Goal: Task Accomplishment & Management: Manage account settings

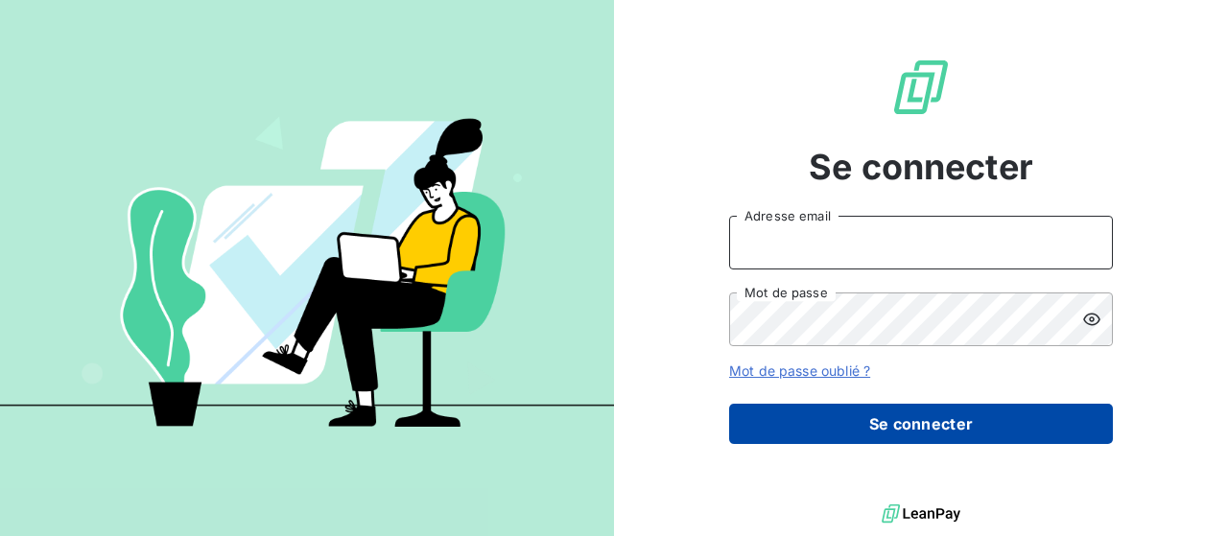
type input "[PERSON_NAME][EMAIL_ADDRESS][DOMAIN_NAME]"
click at [875, 423] on button "Se connecter" at bounding box center [921, 424] width 384 height 40
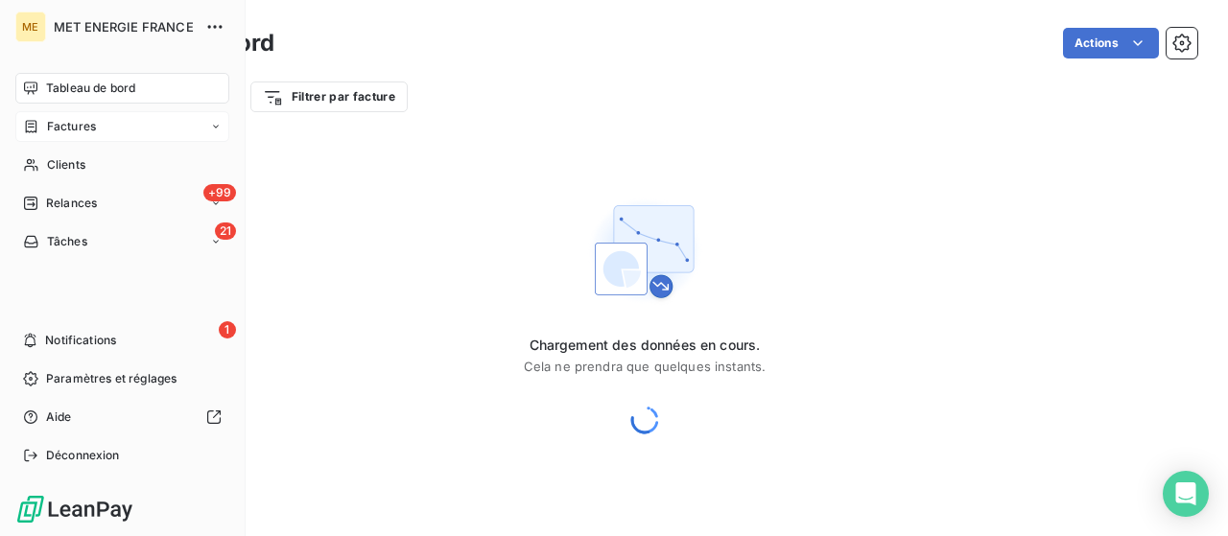
click at [67, 128] on span "Factures" at bounding box center [71, 126] width 49 height 17
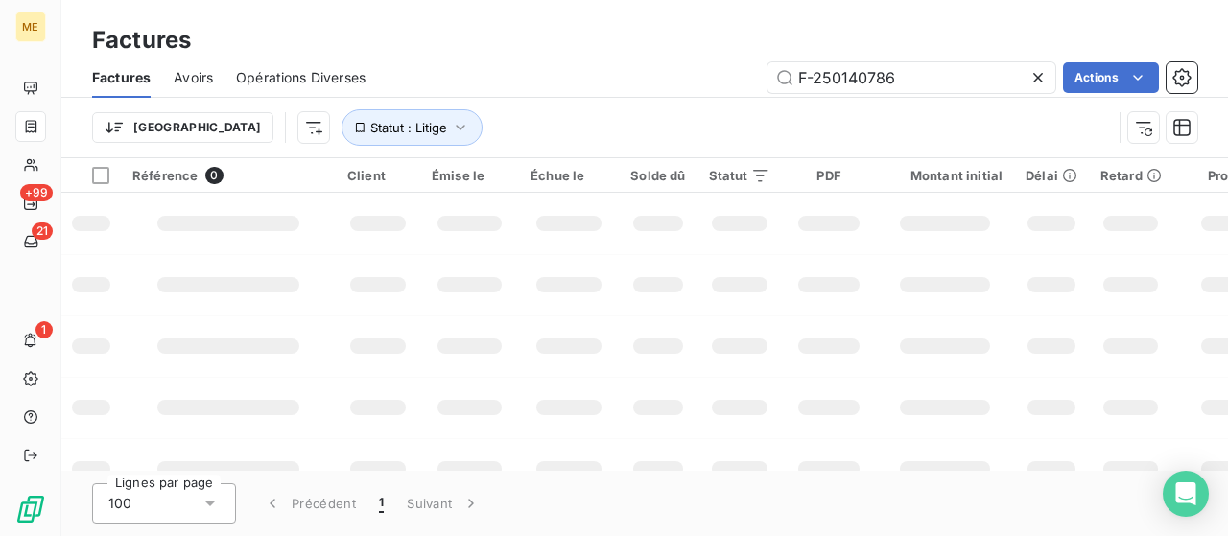
drag, startPoint x: 918, startPoint y: 73, endPoint x: 686, endPoint y: 74, distance: 232.2
click at [686, 74] on div "F-250140786 Actions" at bounding box center [793, 77] width 809 height 31
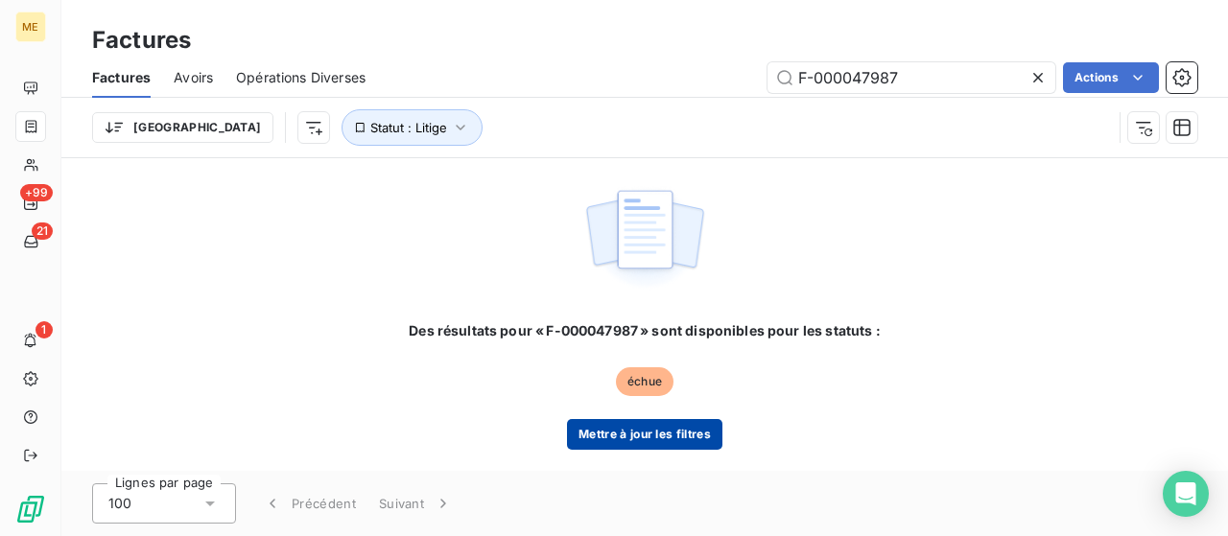
type input "F-000047987"
click at [639, 433] on button "Mettre à jour les filtres" at bounding box center [644, 434] width 155 height 31
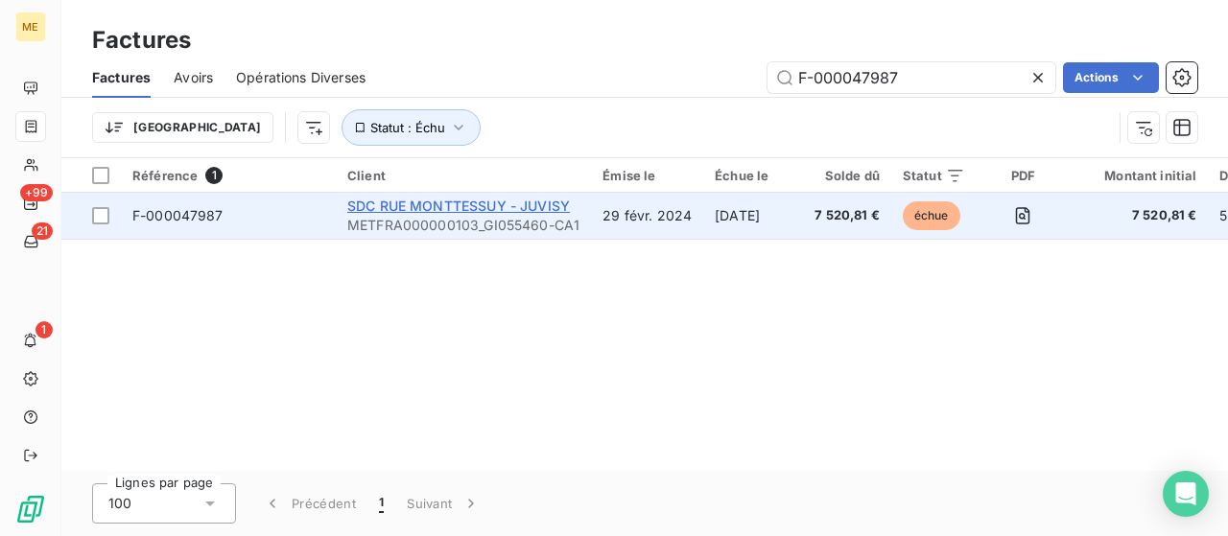
click at [478, 206] on span "SDC RUE MONTTESSUY - JUVISY" at bounding box center [458, 206] width 223 height 16
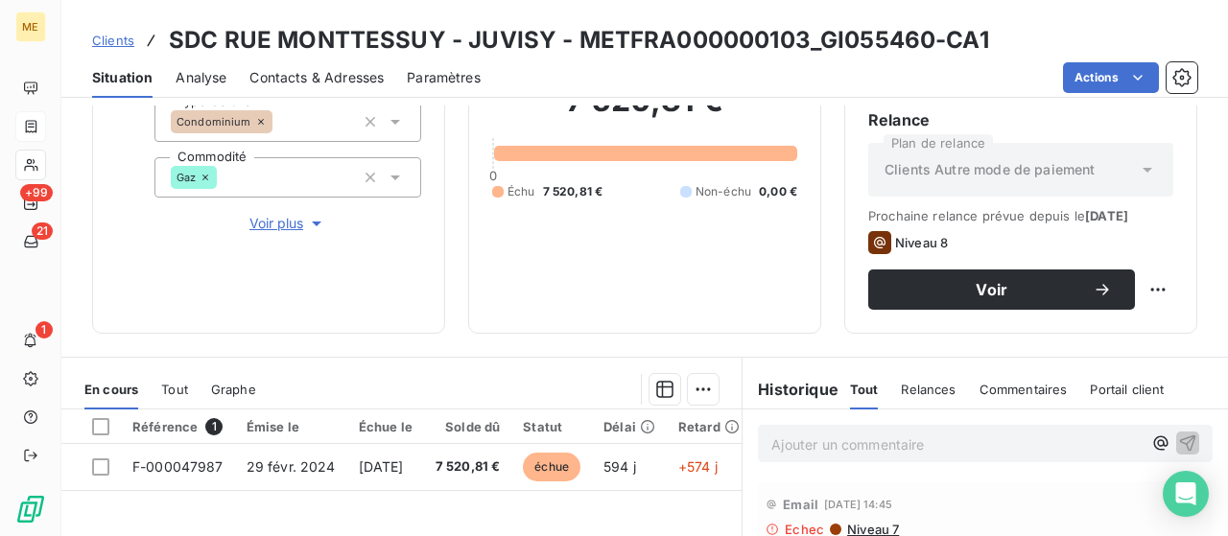
scroll to position [384, 0]
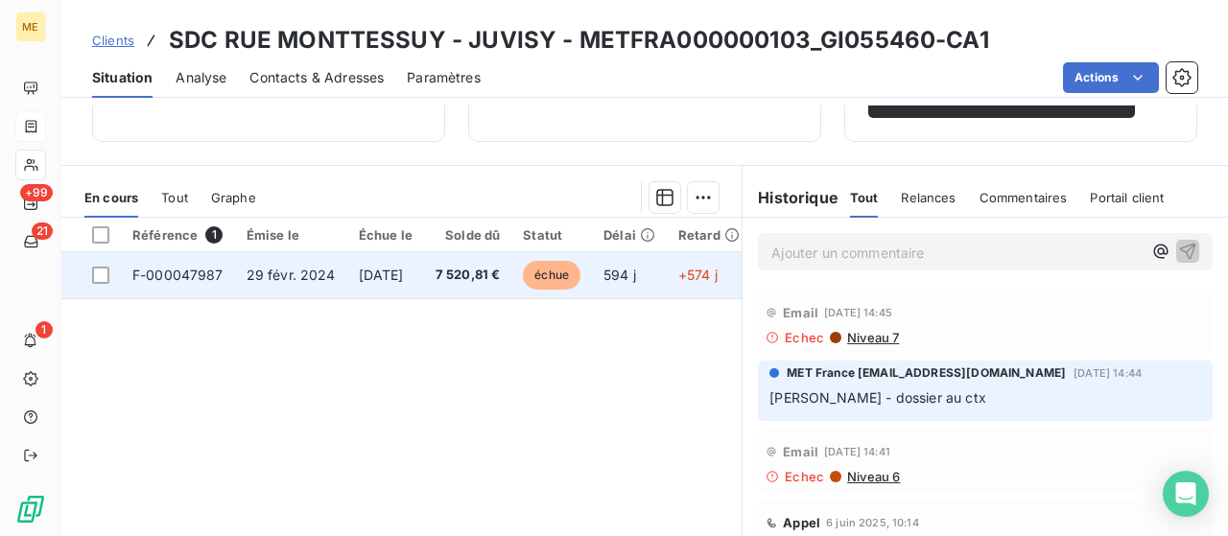
click at [200, 267] on span "F-000047987" at bounding box center [177, 275] width 91 height 16
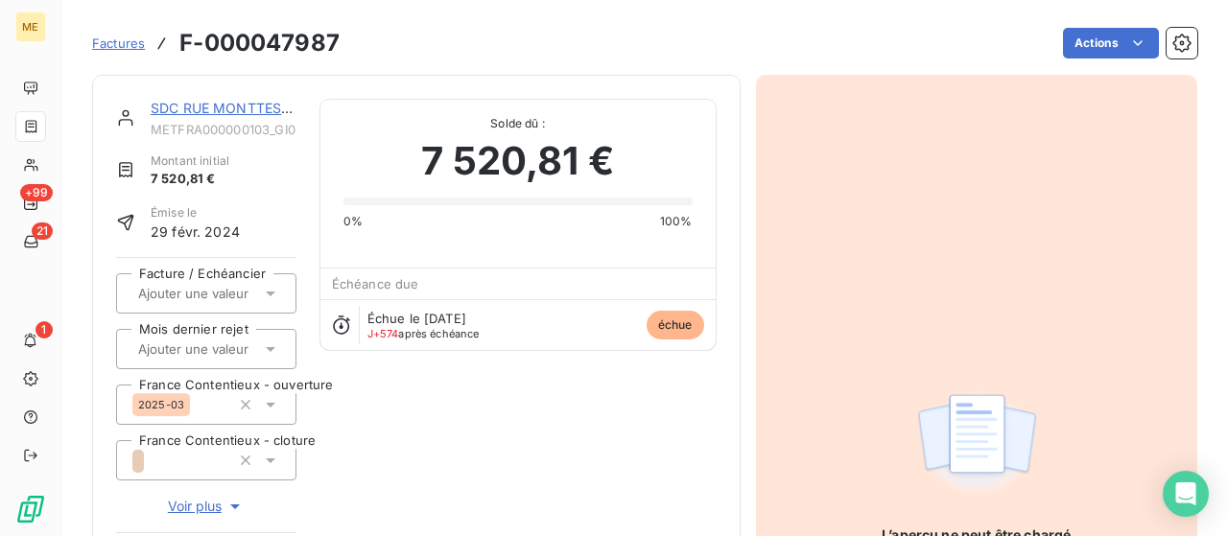
click at [950, 424] on img at bounding box center [977, 443] width 123 height 119
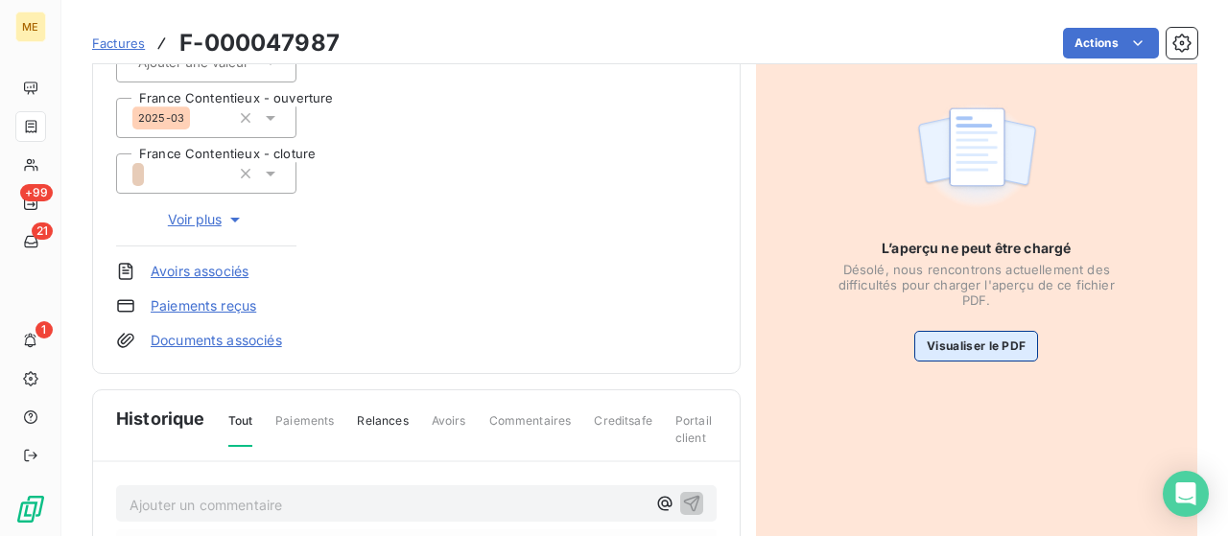
click at [942, 336] on button "Visualiser le PDF" at bounding box center [977, 346] width 124 height 31
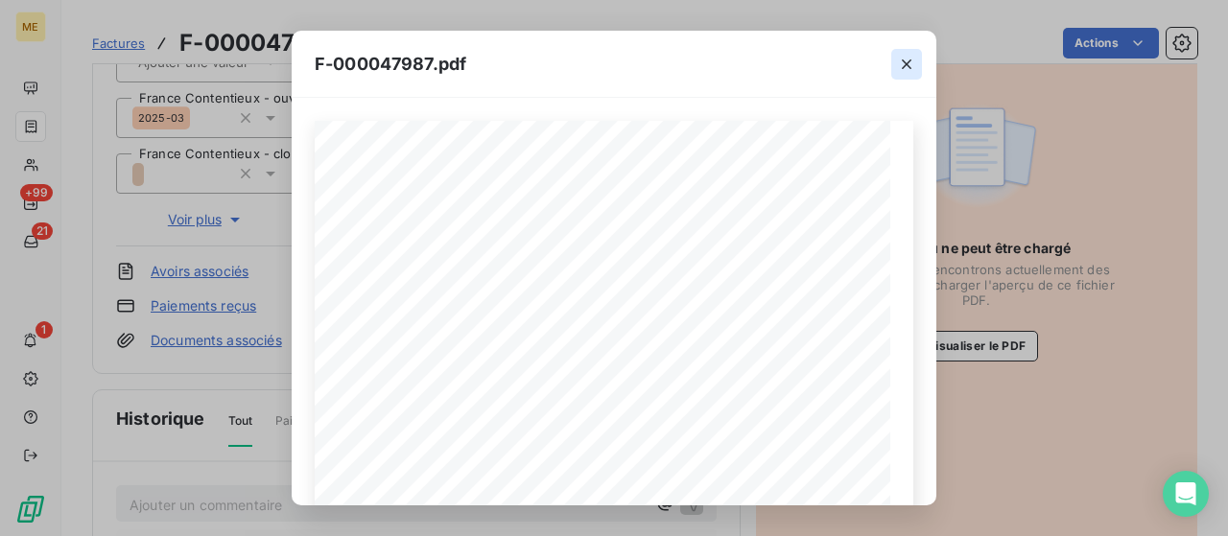
click at [904, 66] on icon "button" at bounding box center [907, 64] width 10 height 10
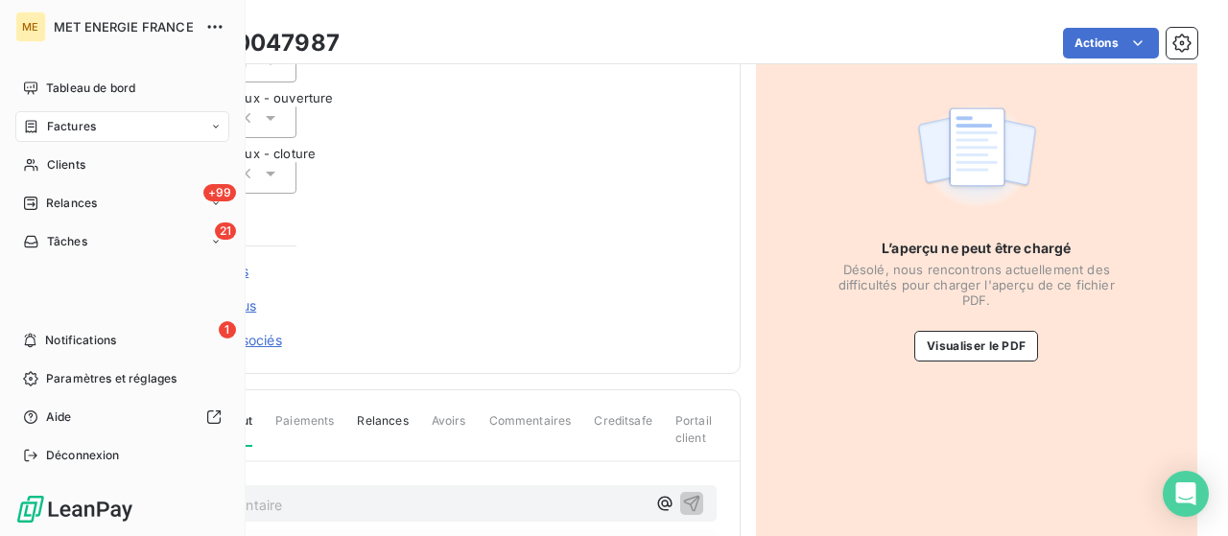
click at [83, 136] on div "Factures" at bounding box center [122, 126] width 214 height 31
click at [70, 127] on span "Factures" at bounding box center [71, 126] width 49 height 17
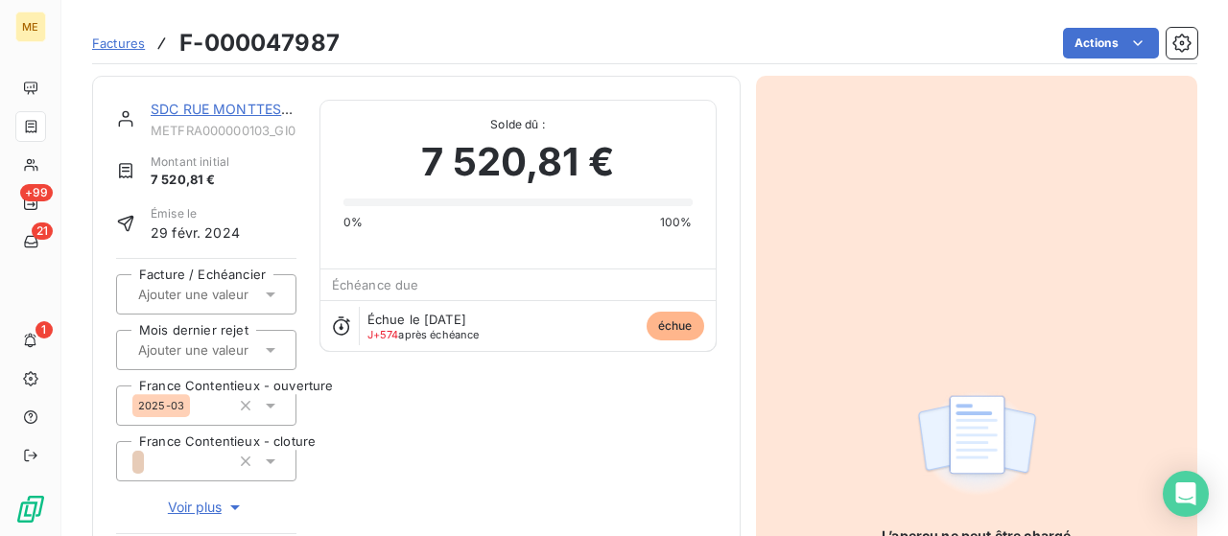
scroll to position [0, 0]
click at [125, 45] on span "Factures" at bounding box center [118, 43] width 53 height 15
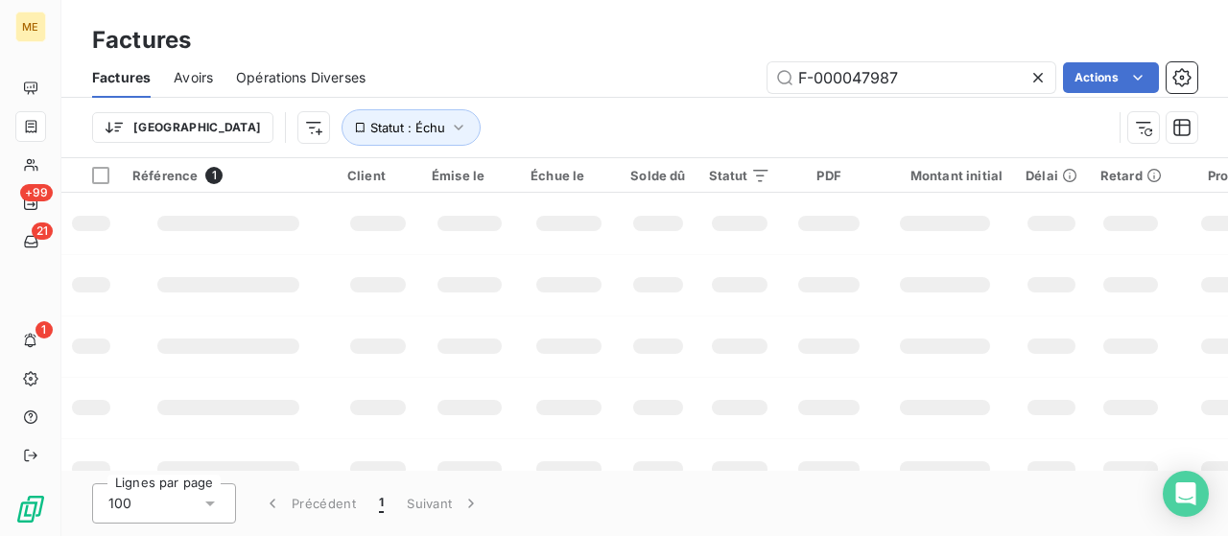
drag, startPoint x: 907, startPoint y: 82, endPoint x: 718, endPoint y: 69, distance: 189.5
click at [719, 69] on div "F-000047987 Actions" at bounding box center [793, 77] width 809 height 31
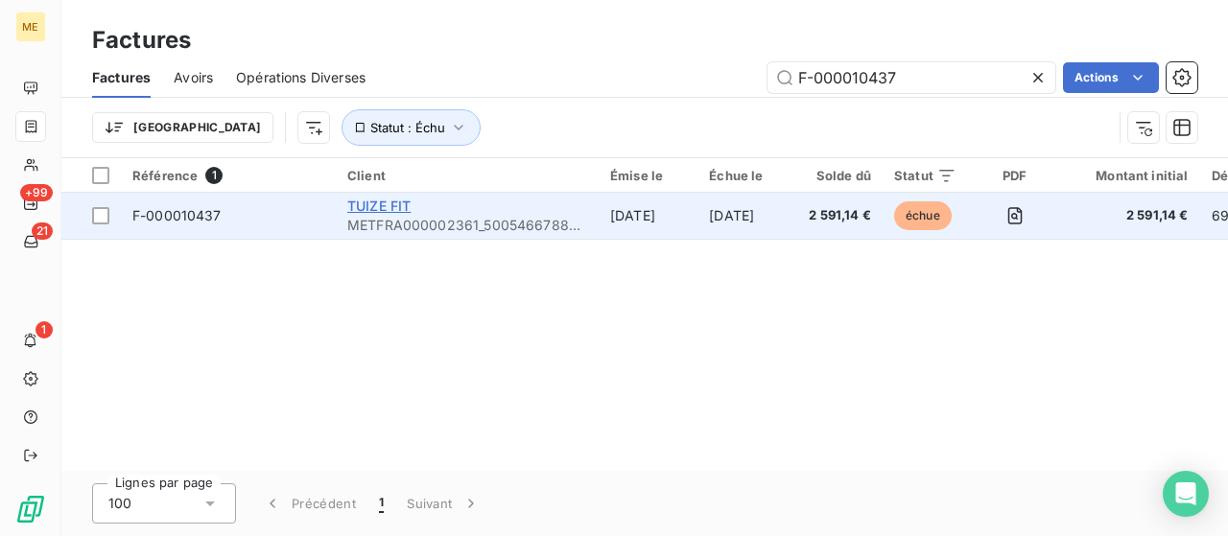
type input "F-000010437"
click at [392, 205] on span "TUIZE FIT" at bounding box center [378, 206] width 63 height 16
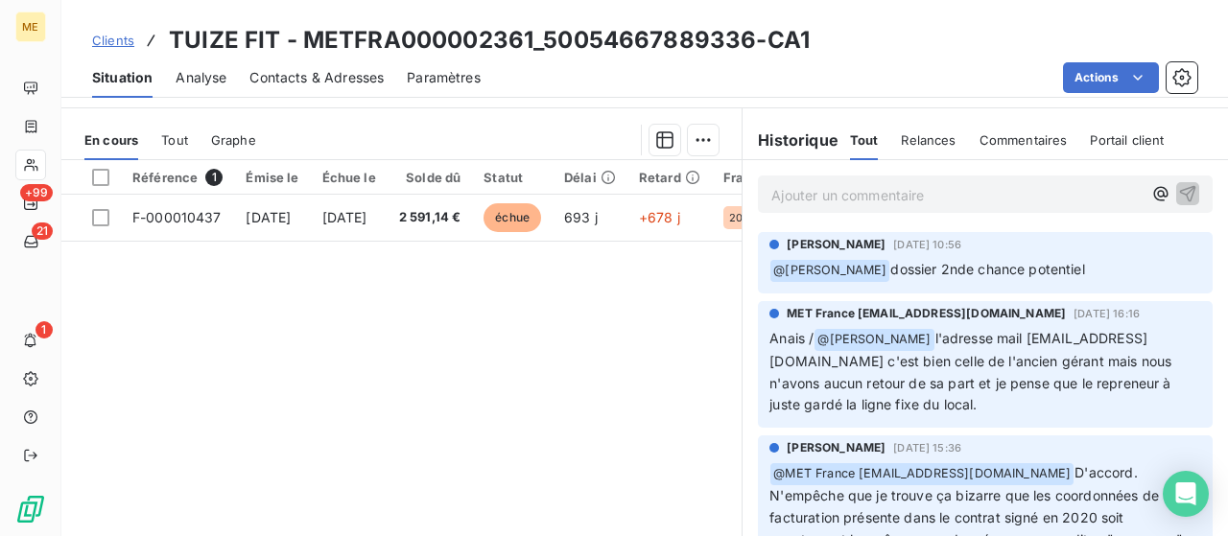
scroll to position [625, 0]
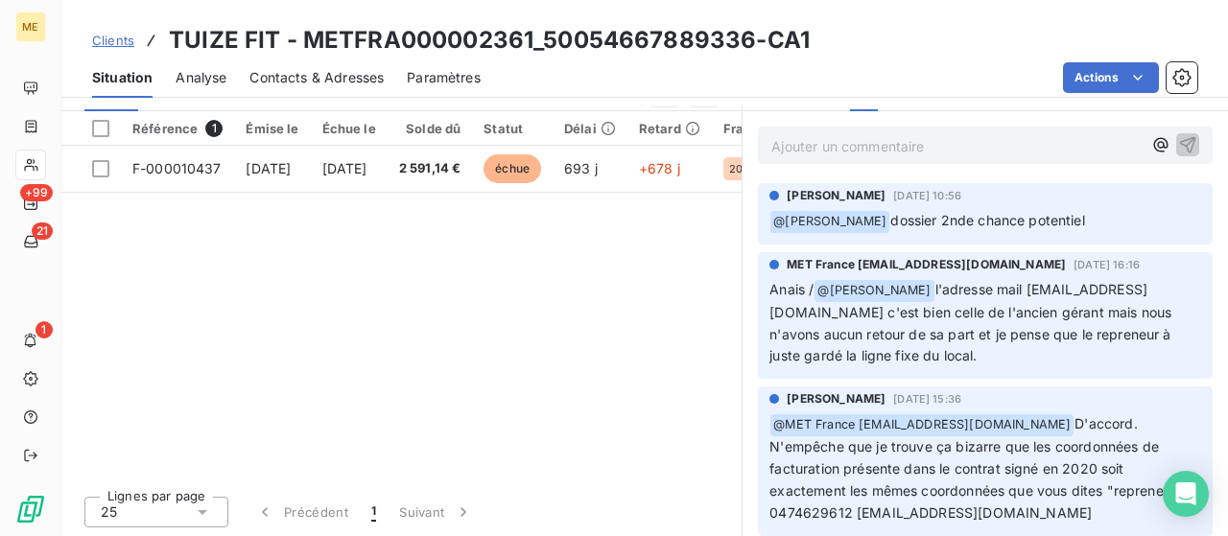
click at [632, 354] on div "Référence 1 Émise le Échue le Solde dû Statut Délai Retard France Contentieux -…" at bounding box center [401, 295] width 680 height 369
click at [36, 170] on icon at bounding box center [30, 165] width 13 height 12
click at [36, 130] on icon at bounding box center [31, 126] width 16 height 15
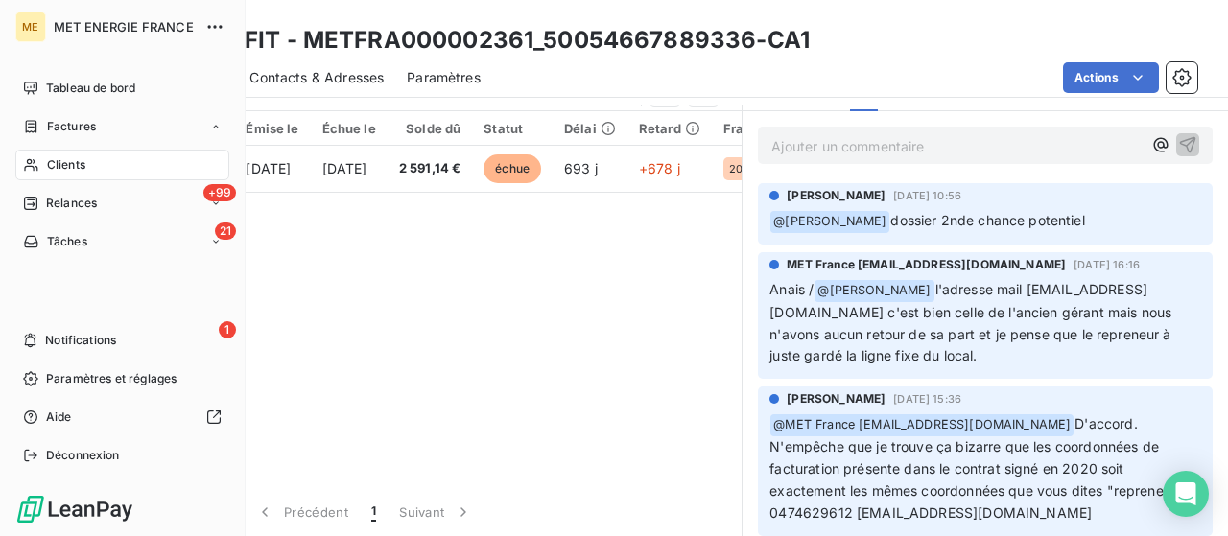
click at [38, 127] on icon at bounding box center [31, 126] width 16 height 15
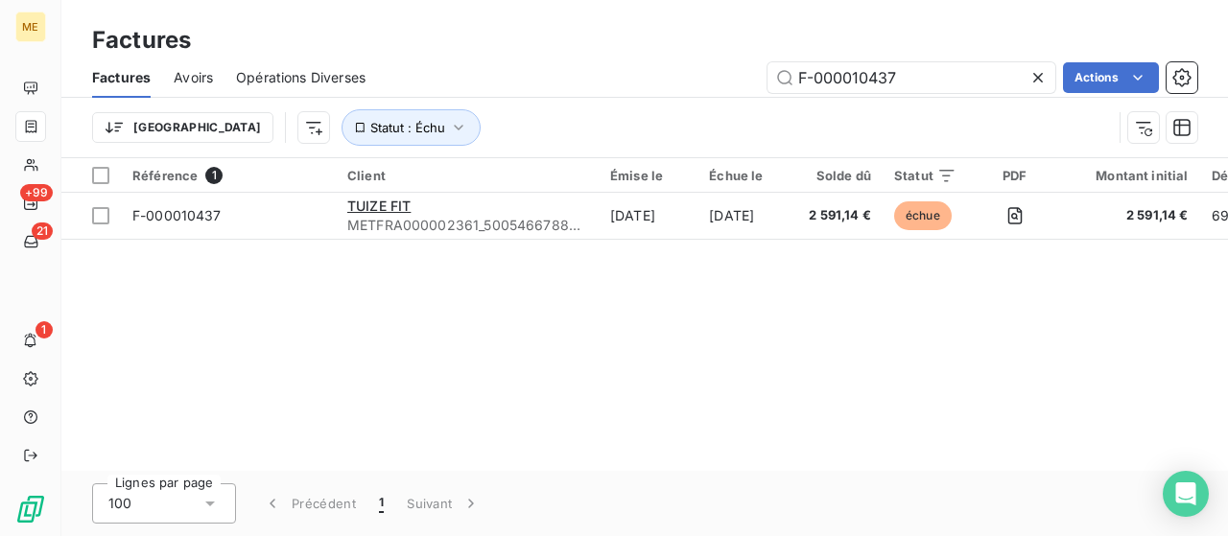
drag, startPoint x: 908, startPoint y: 78, endPoint x: 685, endPoint y: 140, distance: 231.2
click at [683, 74] on div "F-000010437 Actions" at bounding box center [793, 77] width 809 height 31
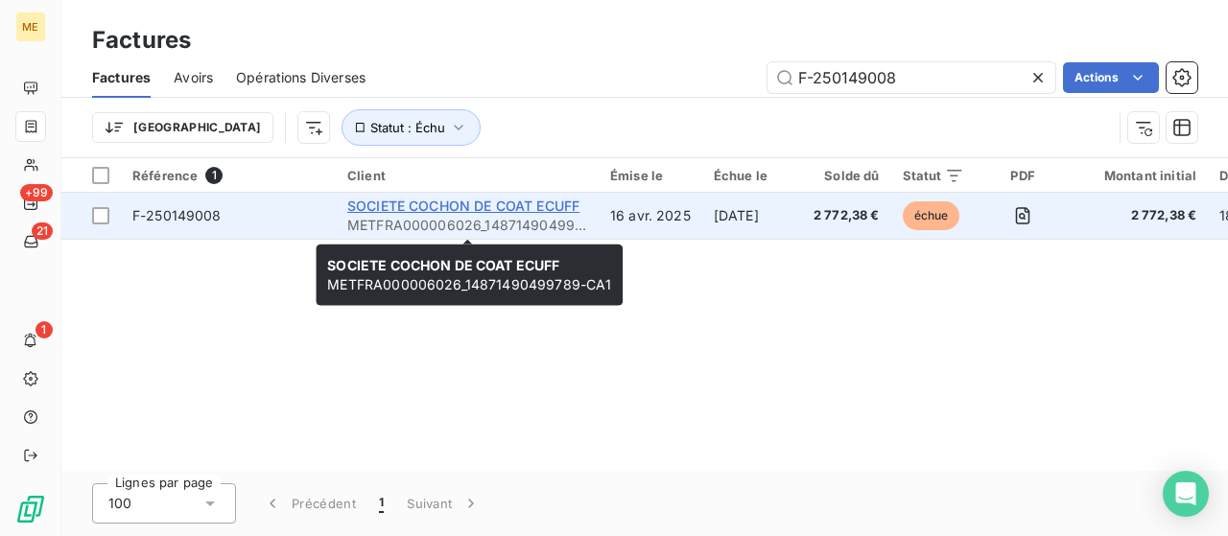
type input "F-250149008"
click at [414, 206] on span "SOCIETE COCHON DE COAT ECUFF" at bounding box center [463, 206] width 232 height 16
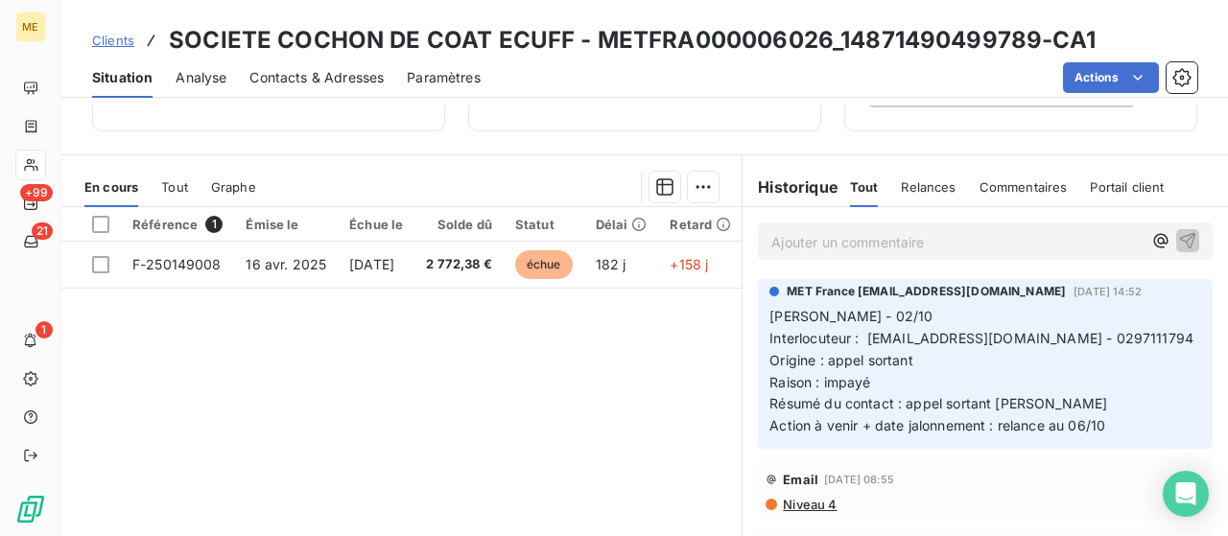
scroll to position [625, 0]
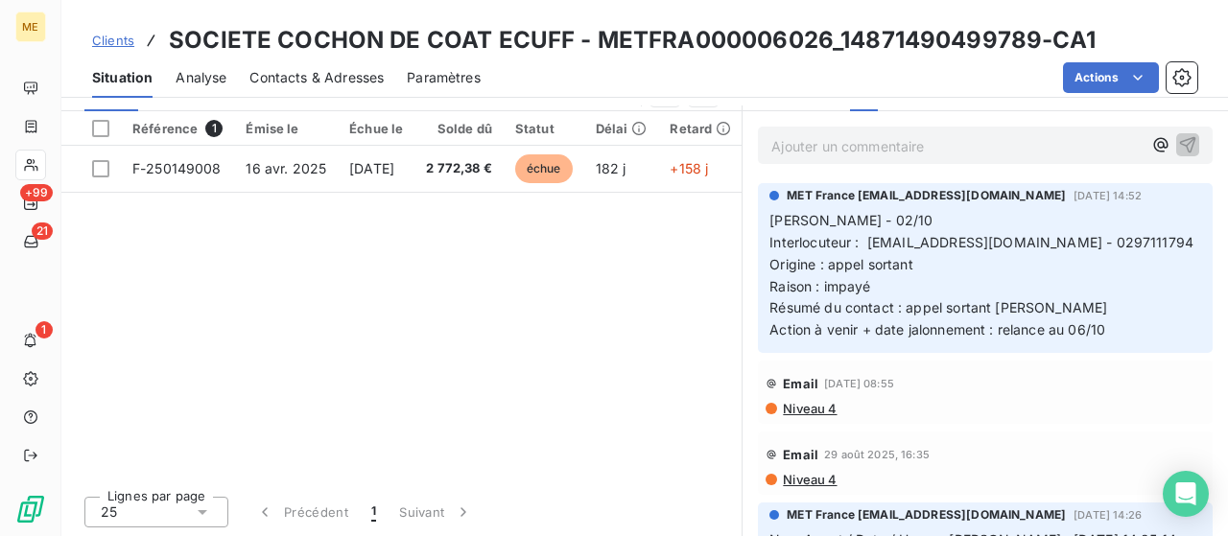
click at [614, 307] on div "Référence 1 Émise le Échue le Solde dû Statut Délai Retard France Contentieux -…" at bounding box center [401, 295] width 680 height 369
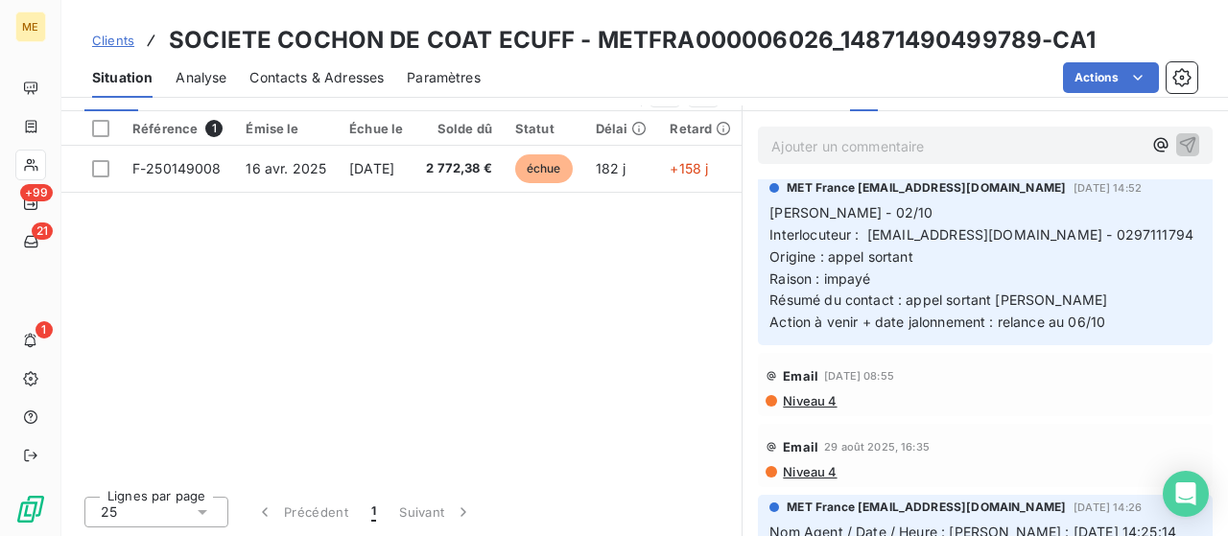
scroll to position [0, 0]
